Goal: Check status: Check status

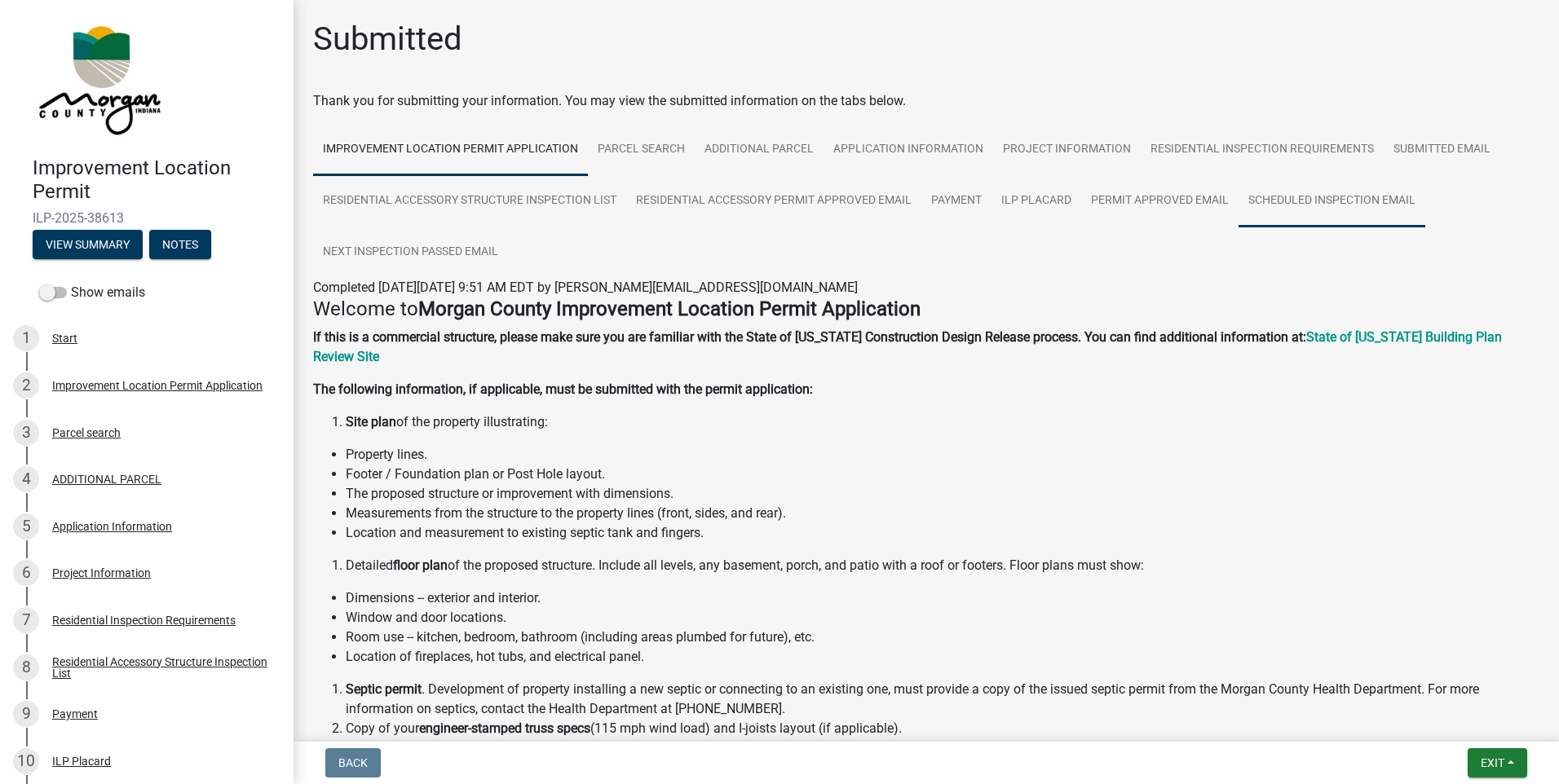
click at [1277, 201] on link "Scheduled Inspection Email" at bounding box center [1331, 201] width 187 height 52
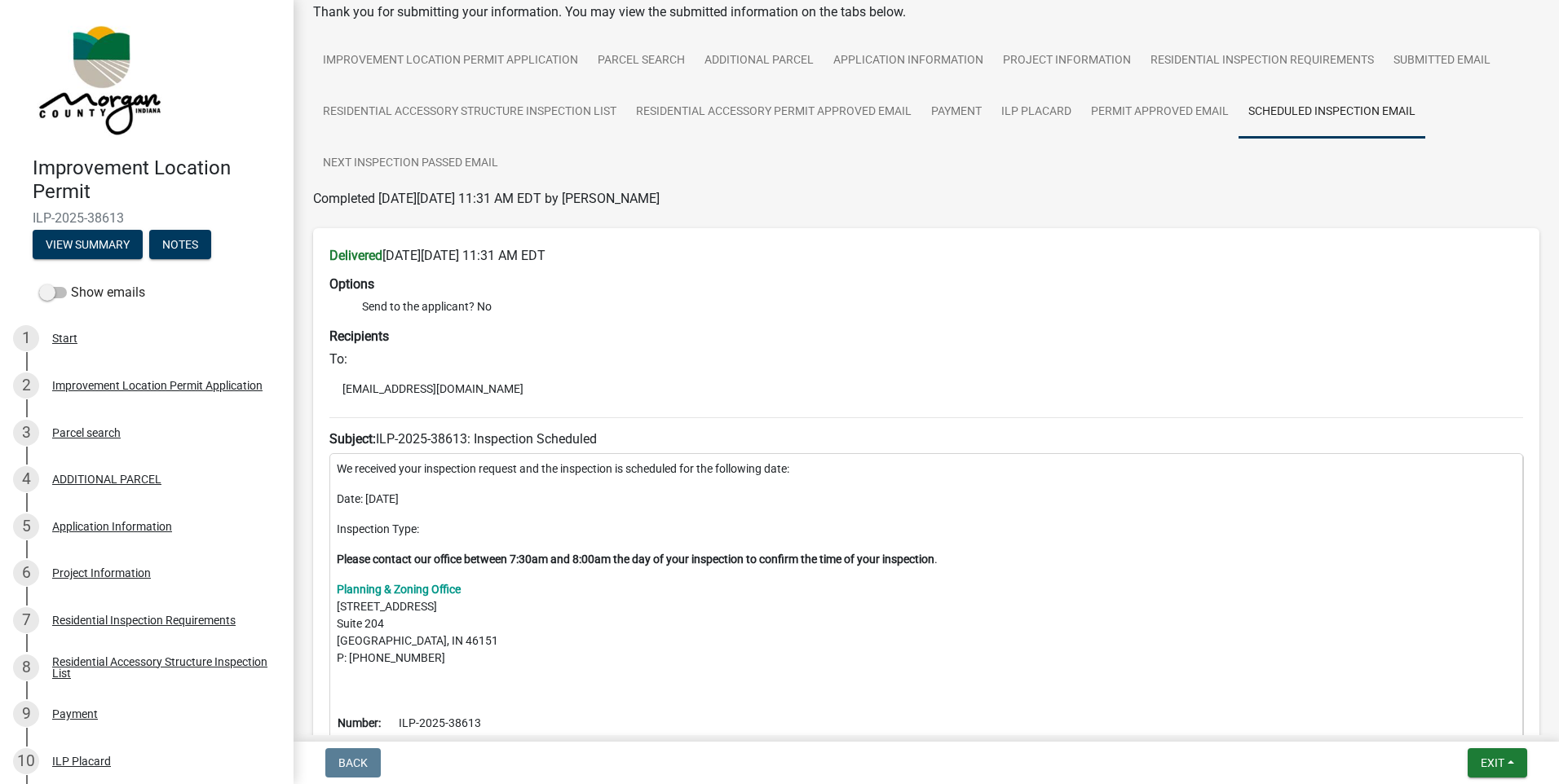
scroll to position [304, 0]
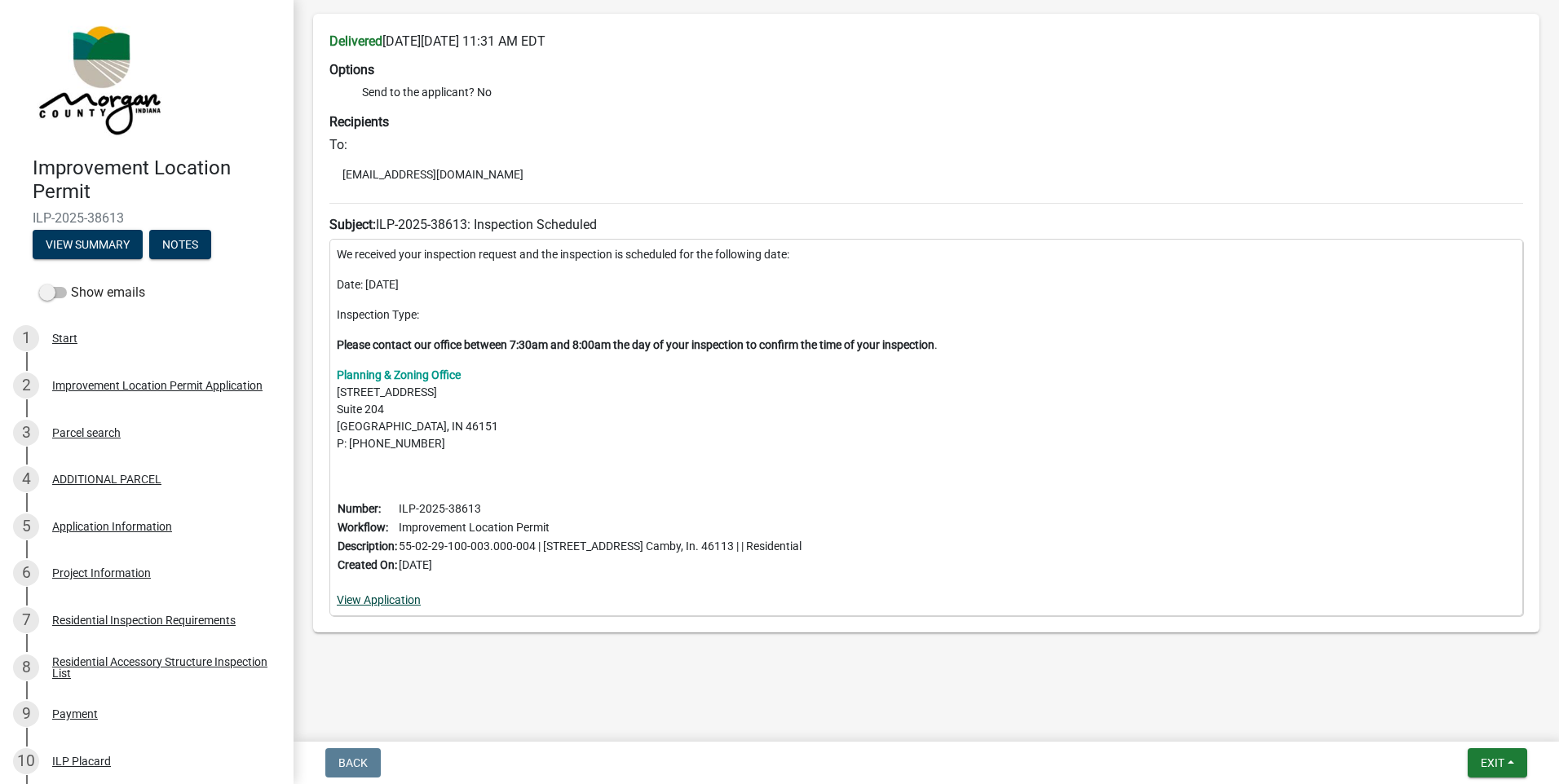
click at [380, 601] on link "View Application" at bounding box center [378, 599] width 84 height 13
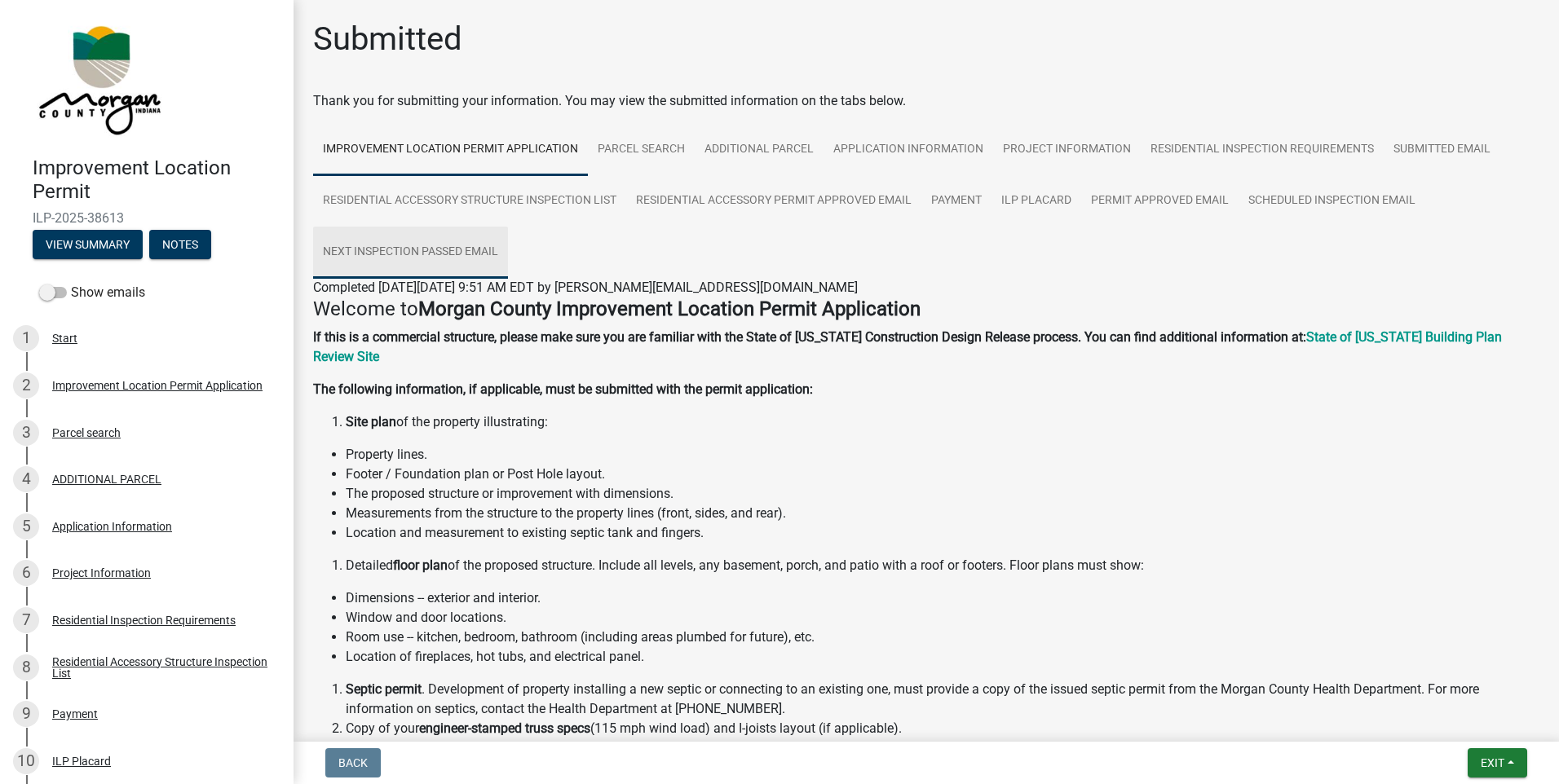
click at [399, 256] on link "Next Inspection Passed Email" at bounding box center [410, 252] width 194 height 52
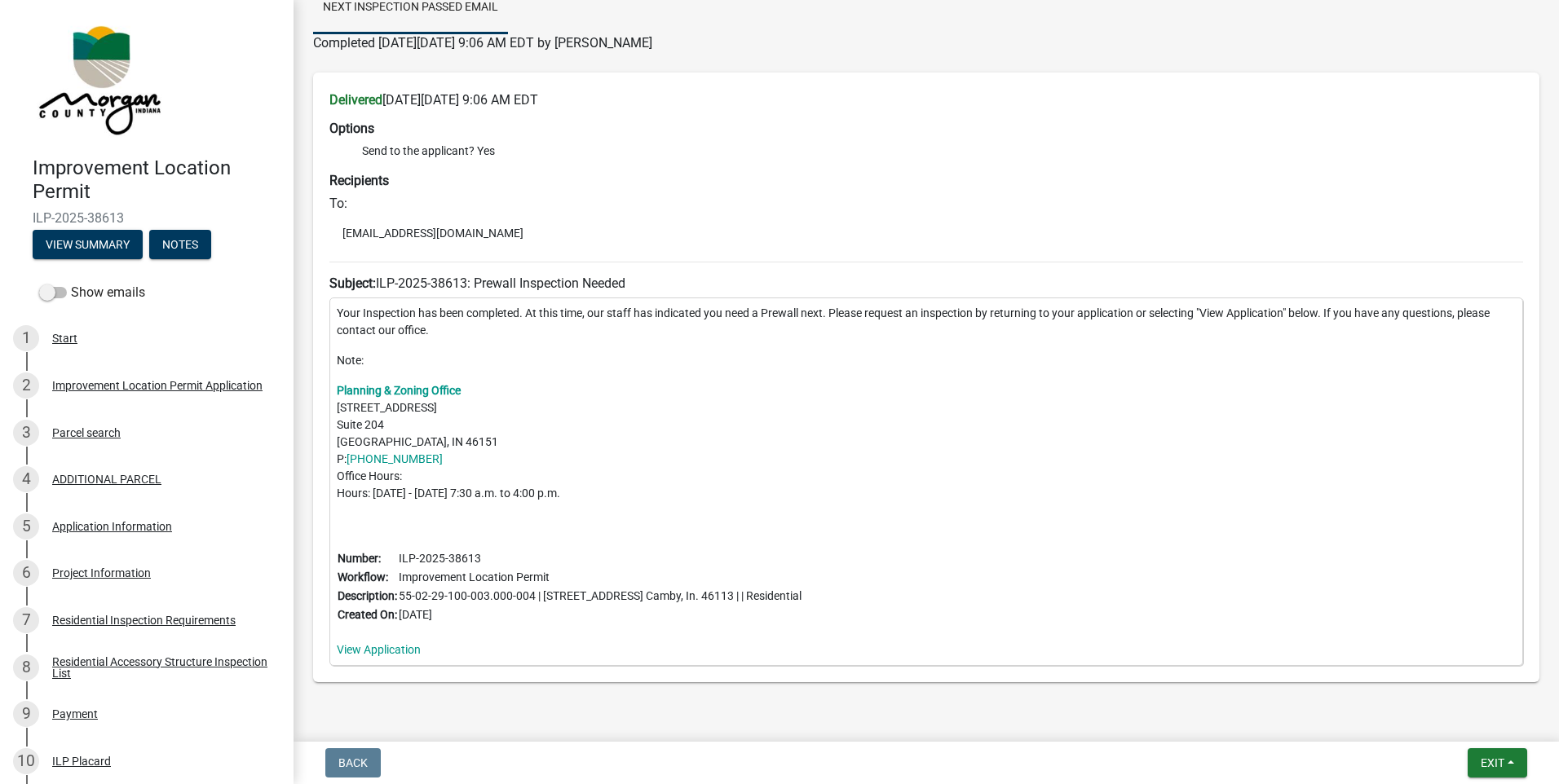
scroll to position [294, 0]
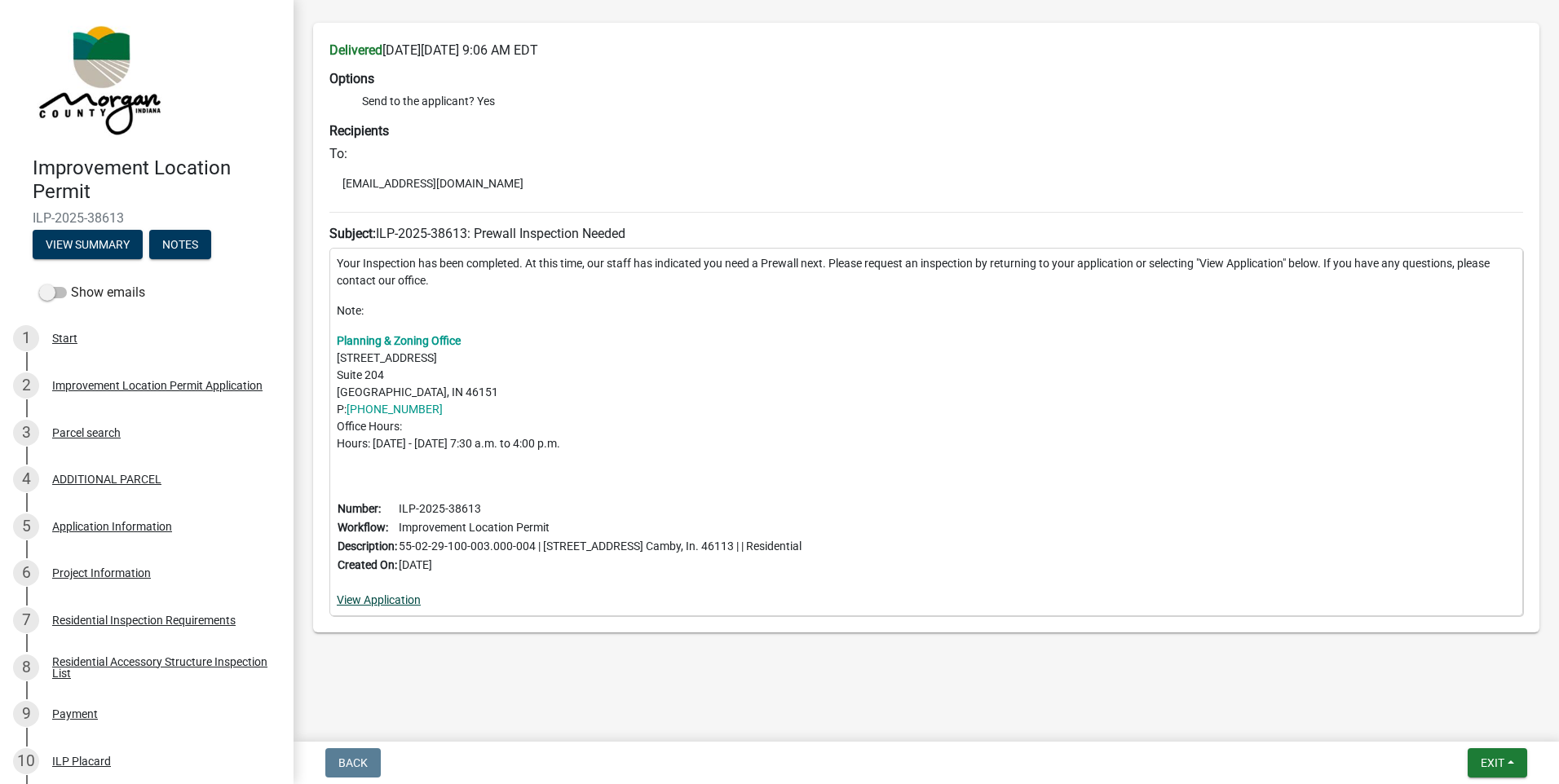
click at [383, 597] on link "View Application" at bounding box center [378, 599] width 84 height 13
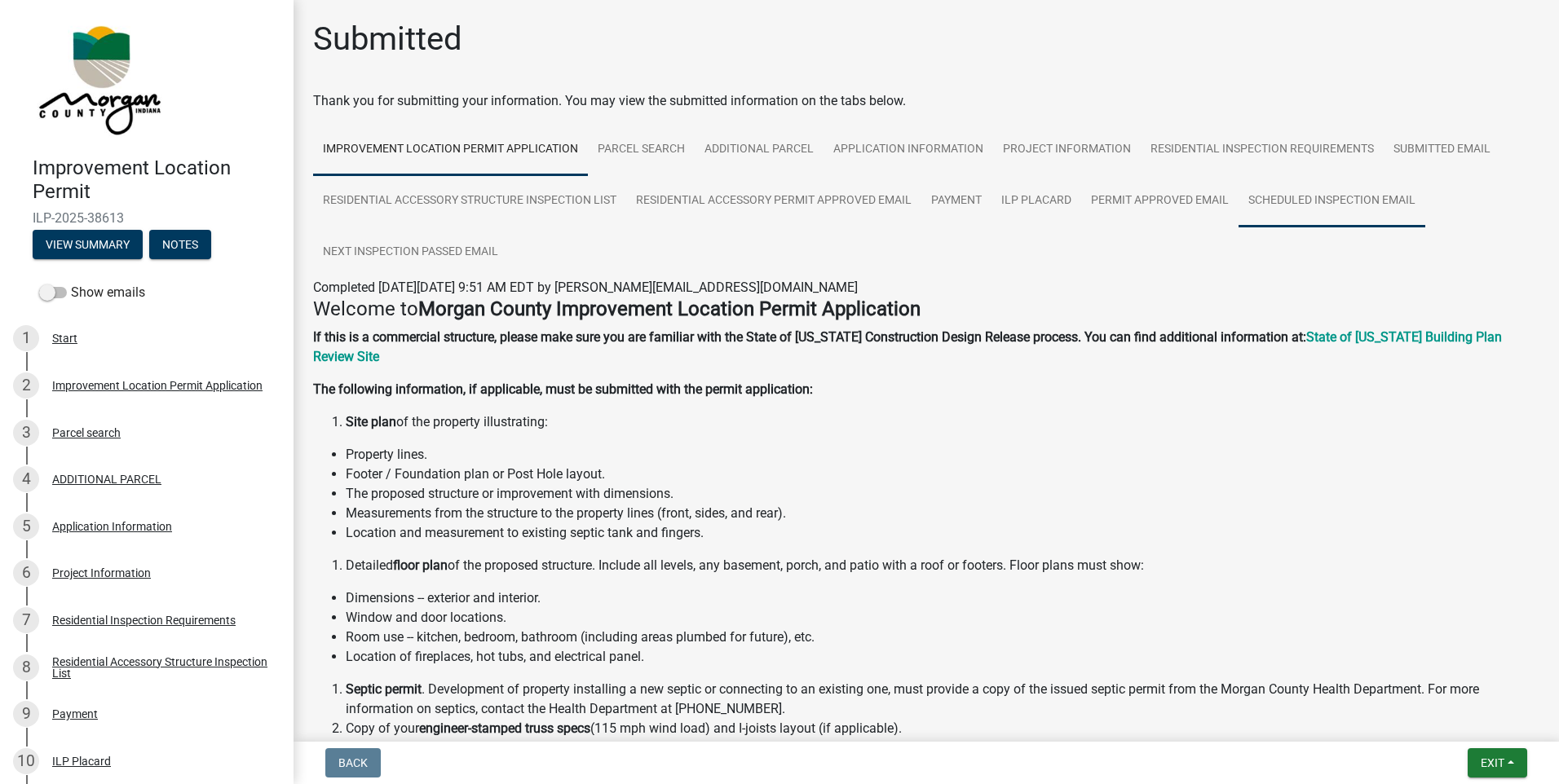
click at [1284, 199] on link "Scheduled Inspection Email" at bounding box center [1331, 201] width 187 height 52
